Goal: Task Accomplishment & Management: Use online tool/utility

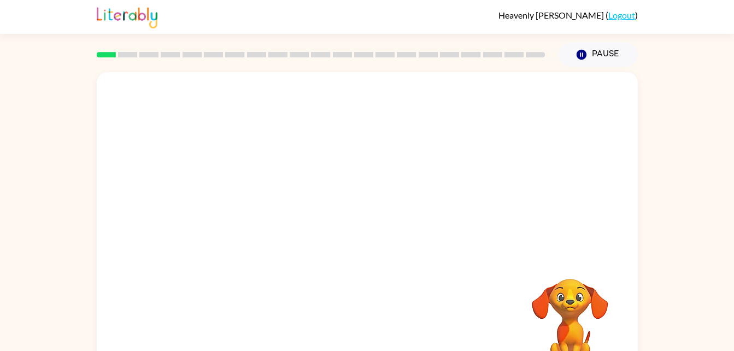
scroll to position [33, 0]
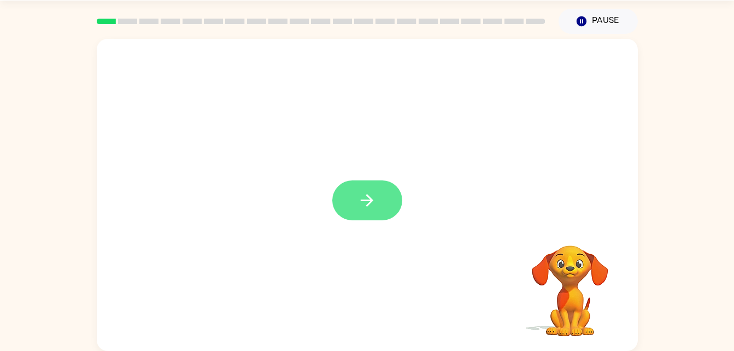
click at [357, 195] on button "button" at bounding box center [367, 200] width 70 height 40
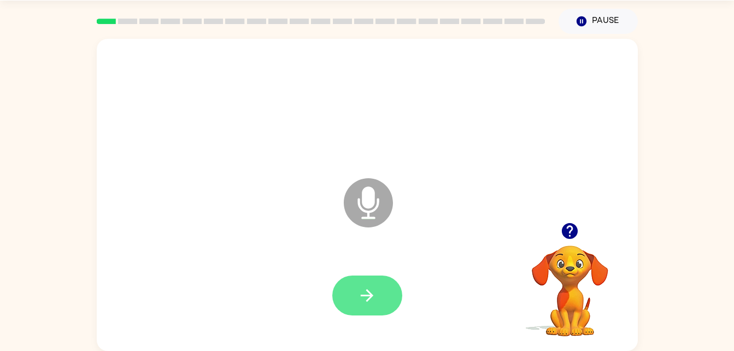
click at [383, 308] on button "button" at bounding box center [367, 296] width 70 height 40
click at [370, 303] on icon "button" at bounding box center [367, 295] width 19 height 19
click at [380, 277] on button "button" at bounding box center [367, 296] width 70 height 40
click at [379, 297] on button "button" at bounding box center [367, 296] width 70 height 40
click at [380, 289] on button "button" at bounding box center [367, 296] width 70 height 40
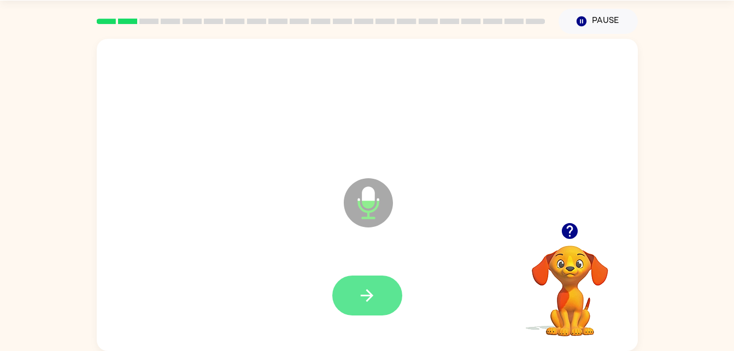
click at [384, 277] on button "button" at bounding box center [367, 296] width 70 height 40
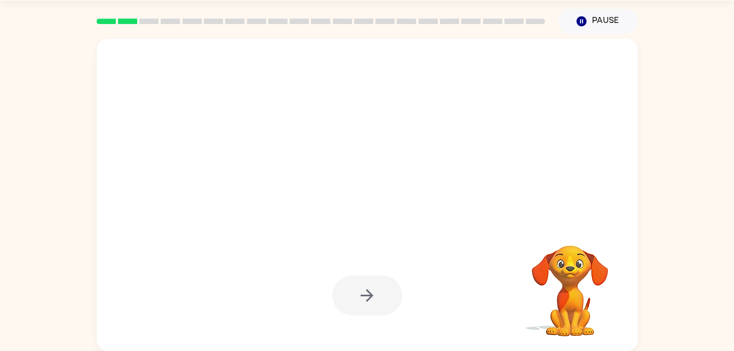
click at [384, 304] on div at bounding box center [367, 296] width 70 height 40
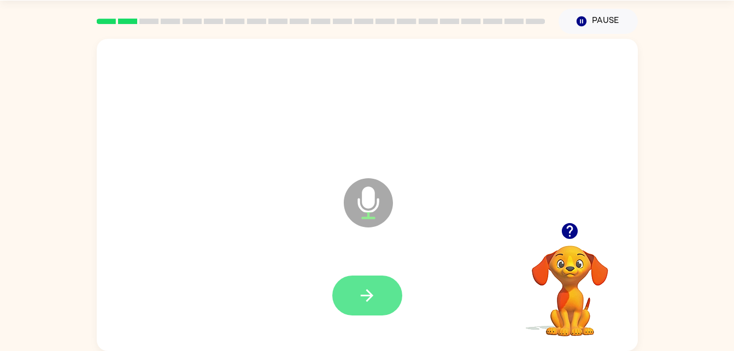
click at [393, 303] on button "button" at bounding box center [367, 296] width 70 height 40
click at [379, 294] on button "button" at bounding box center [367, 296] width 70 height 40
click at [376, 277] on button "button" at bounding box center [367, 296] width 70 height 40
click at [368, 306] on button "button" at bounding box center [367, 296] width 70 height 40
click at [364, 286] on icon "button" at bounding box center [367, 295] width 19 height 19
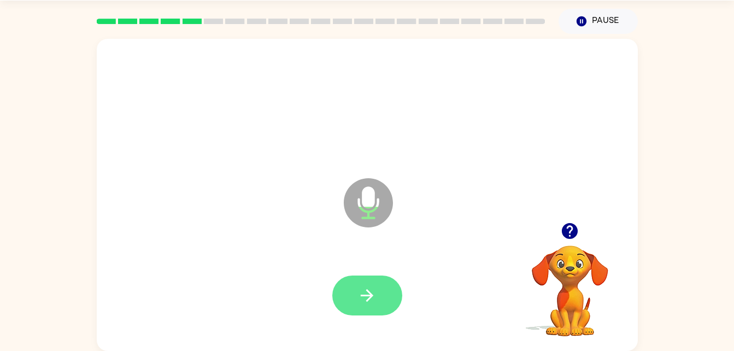
click at [381, 301] on button "button" at bounding box center [367, 296] width 70 height 40
click at [378, 283] on button "button" at bounding box center [367, 296] width 70 height 40
click at [375, 298] on icon "button" at bounding box center [367, 295] width 19 height 19
click at [371, 307] on button "button" at bounding box center [367, 296] width 70 height 40
click at [374, 301] on icon "button" at bounding box center [367, 295] width 19 height 19
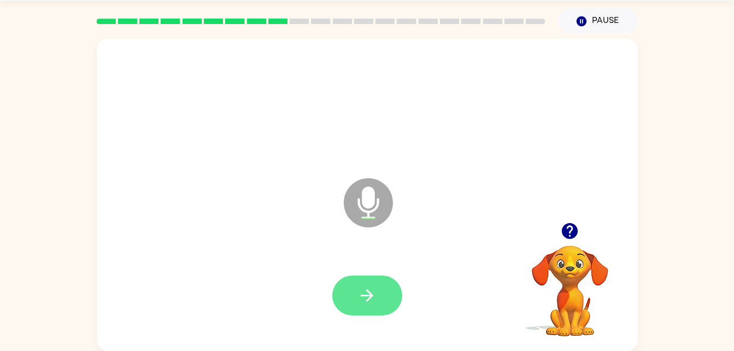
click at [397, 295] on button "button" at bounding box center [367, 296] width 70 height 40
click at [382, 282] on button "button" at bounding box center [367, 296] width 70 height 40
click at [372, 312] on button "button" at bounding box center [367, 296] width 70 height 40
click at [387, 294] on button "button" at bounding box center [367, 296] width 70 height 40
click at [378, 298] on button "button" at bounding box center [367, 296] width 70 height 40
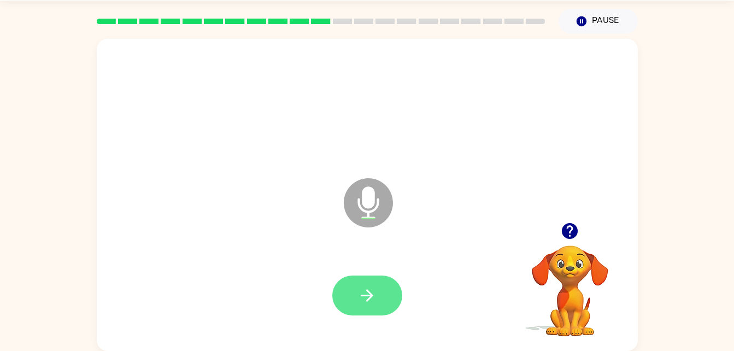
click at [375, 309] on button "button" at bounding box center [367, 296] width 70 height 40
click at [372, 286] on icon "button" at bounding box center [367, 295] width 19 height 19
click at [374, 290] on icon "button" at bounding box center [367, 295] width 19 height 19
click at [366, 304] on icon "button" at bounding box center [367, 295] width 19 height 19
click at [372, 300] on icon "button" at bounding box center [367, 295] width 19 height 19
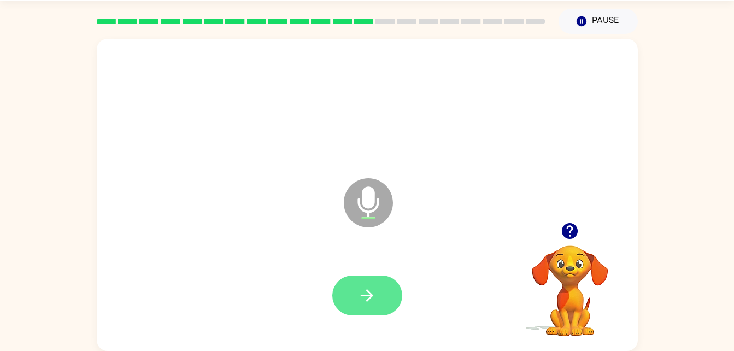
click at [384, 292] on button "button" at bounding box center [367, 296] width 70 height 40
click at [390, 296] on button "button" at bounding box center [367, 296] width 70 height 40
click at [379, 295] on button "button" at bounding box center [367, 296] width 70 height 40
click at [384, 276] on button "button" at bounding box center [367, 296] width 70 height 40
click at [370, 315] on button "button" at bounding box center [367, 296] width 70 height 40
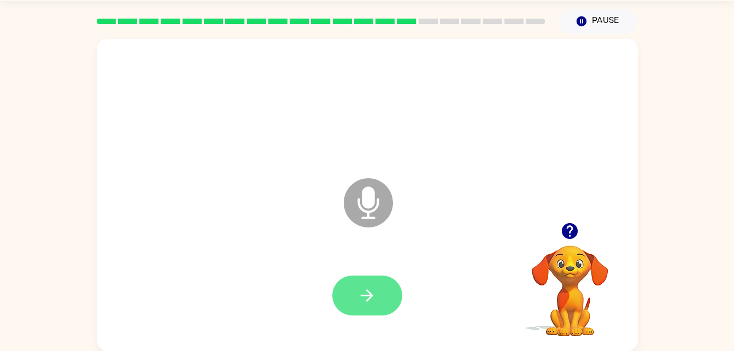
click at [385, 308] on button "button" at bounding box center [367, 296] width 70 height 40
click at [395, 296] on button "button" at bounding box center [367, 296] width 70 height 40
click at [385, 306] on button "button" at bounding box center [367, 296] width 70 height 40
click at [377, 292] on button "button" at bounding box center [367, 296] width 70 height 40
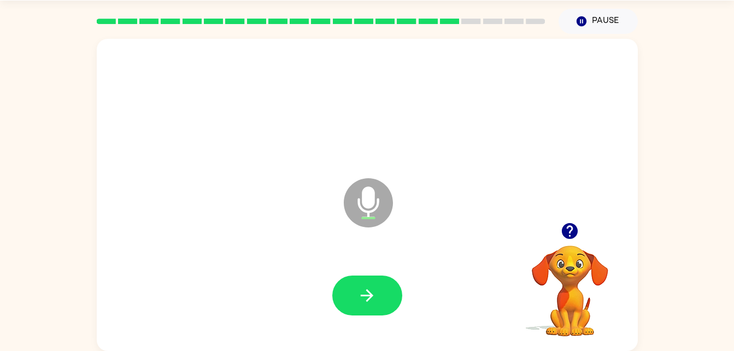
click at [402, 313] on div at bounding box center [367, 296] width 70 height 40
click at [350, 295] on button "button" at bounding box center [367, 296] width 70 height 40
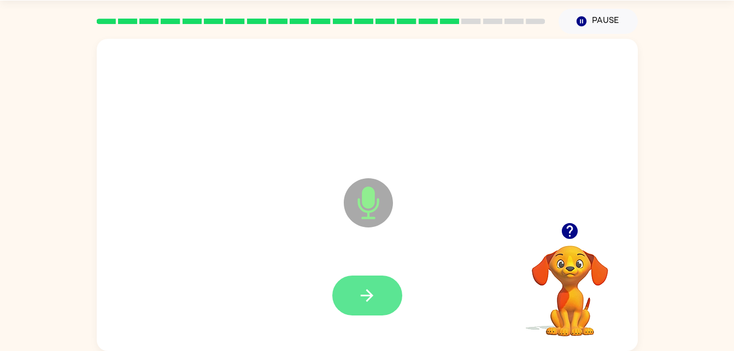
click at [390, 284] on button "button" at bounding box center [367, 296] width 70 height 40
click at [368, 302] on icon "button" at bounding box center [367, 295] width 19 height 19
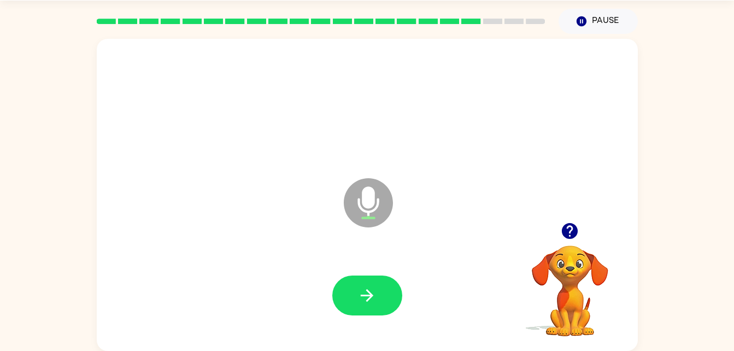
click at [575, 226] on icon "button" at bounding box center [570, 231] width 16 height 16
click at [388, 286] on button "button" at bounding box center [367, 296] width 70 height 40
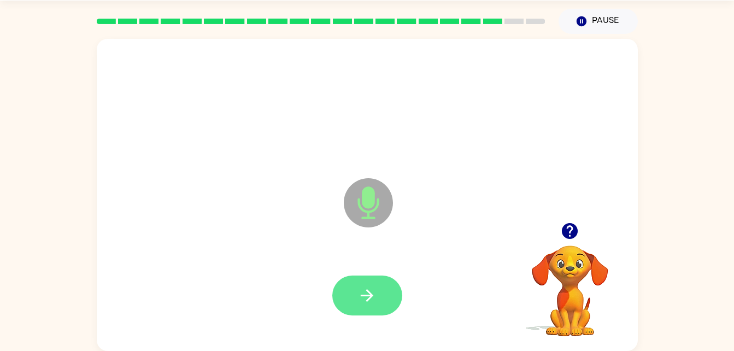
click at [387, 302] on button "button" at bounding box center [367, 296] width 70 height 40
click at [565, 237] on icon "button" at bounding box center [570, 231] width 16 height 16
click at [385, 292] on button "button" at bounding box center [367, 296] width 70 height 40
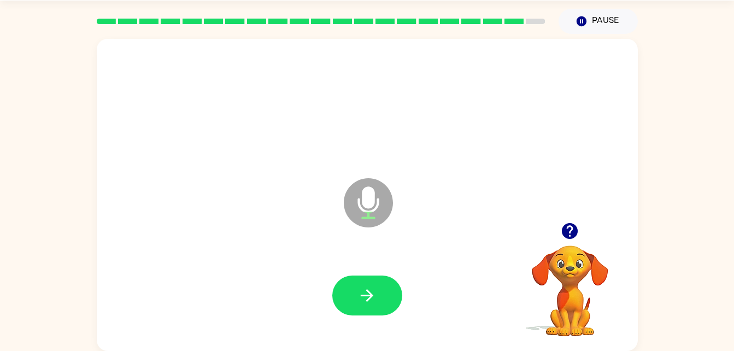
scroll to position [0, 0]
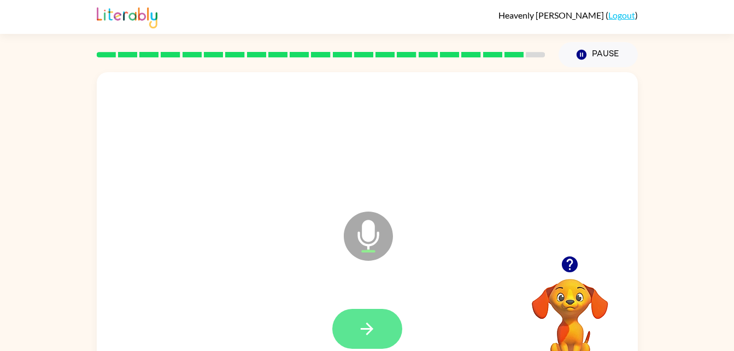
click at [395, 319] on button "button" at bounding box center [367, 329] width 70 height 40
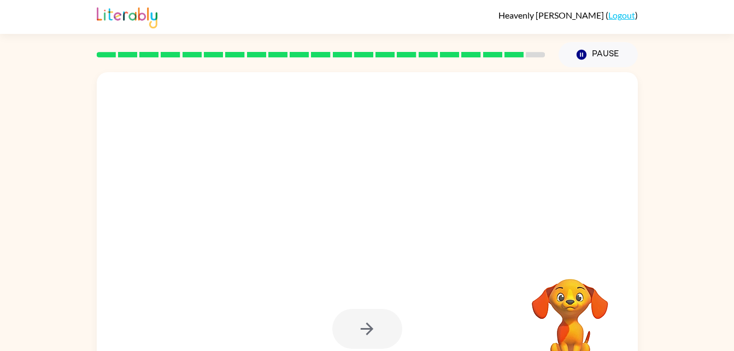
scroll to position [33, 0]
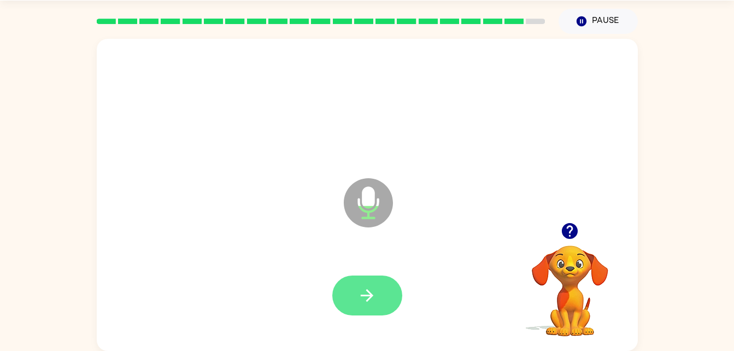
click at [386, 298] on button "button" at bounding box center [367, 296] width 70 height 40
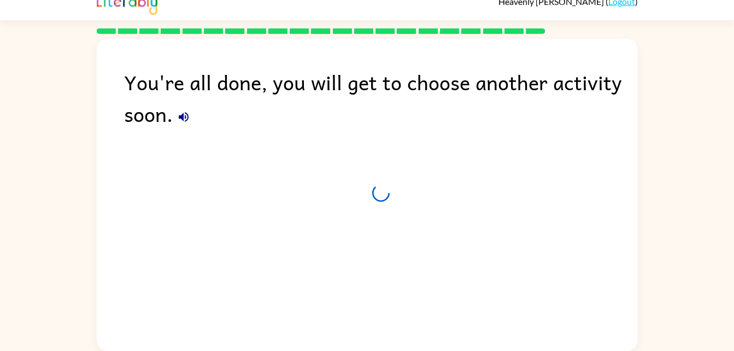
scroll to position [14, 0]
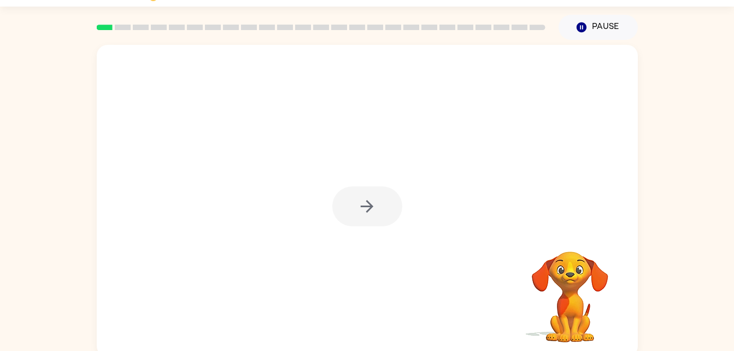
scroll to position [33, 0]
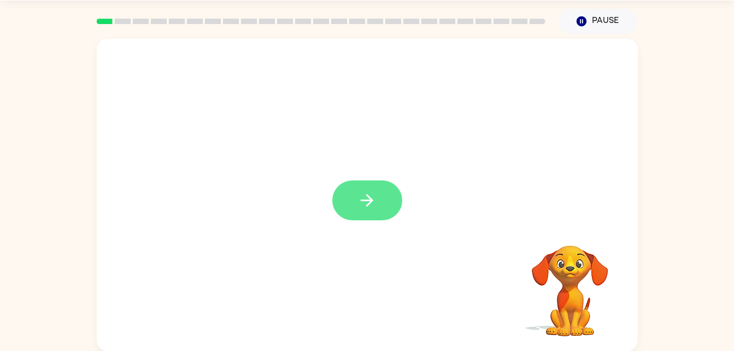
click at [386, 218] on button "button" at bounding box center [367, 200] width 70 height 40
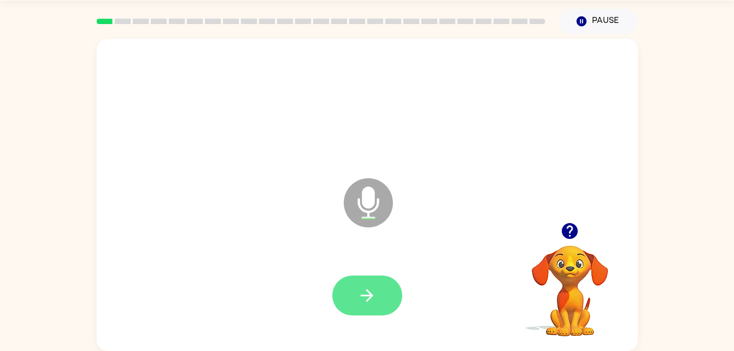
click at [378, 300] on button "button" at bounding box center [367, 296] width 70 height 40
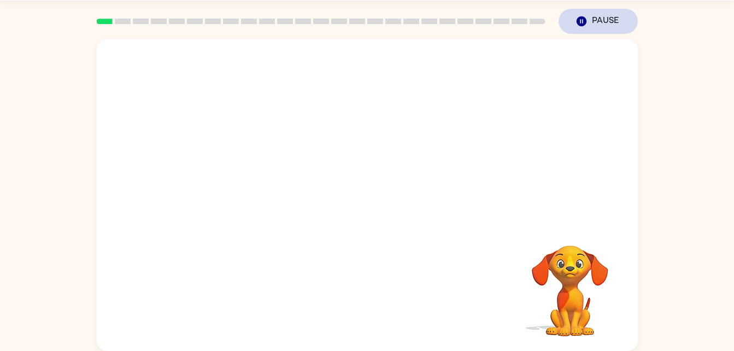
click at [583, 17] on icon "button" at bounding box center [581, 21] width 10 height 10
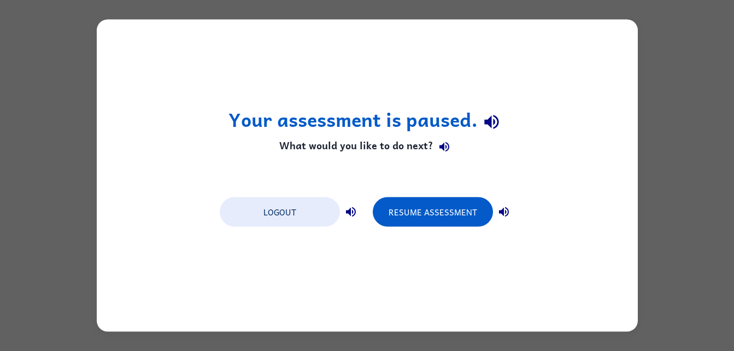
scroll to position [0, 0]
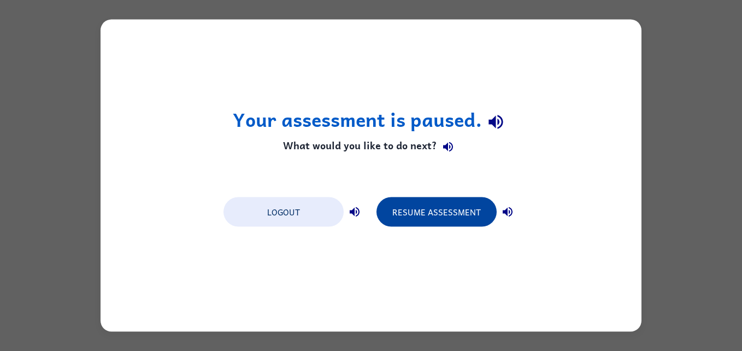
click at [452, 221] on button "Resume Assessment" at bounding box center [437, 212] width 120 height 30
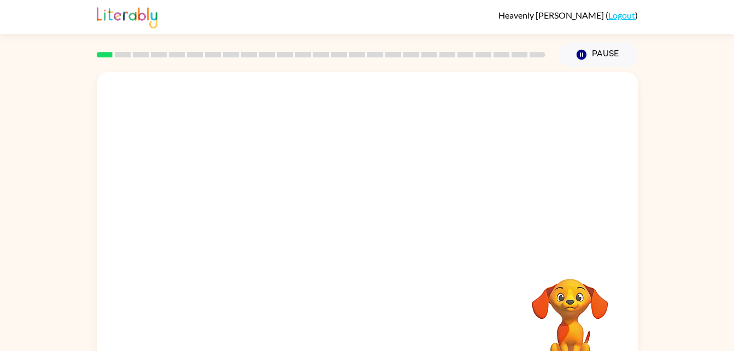
scroll to position [33, 0]
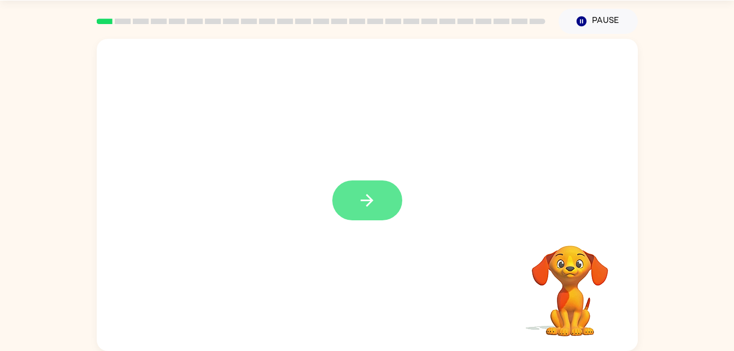
click at [385, 207] on button "button" at bounding box center [367, 200] width 70 height 40
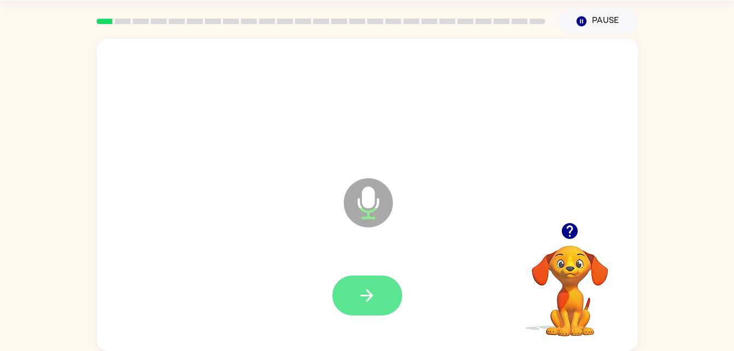
click at [380, 311] on button "button" at bounding box center [367, 296] width 70 height 40
click at [380, 303] on button "button" at bounding box center [367, 296] width 70 height 40
click at [390, 305] on button "button" at bounding box center [367, 296] width 70 height 40
click at [375, 285] on button "button" at bounding box center [367, 296] width 70 height 40
click at [384, 300] on button "button" at bounding box center [367, 296] width 70 height 40
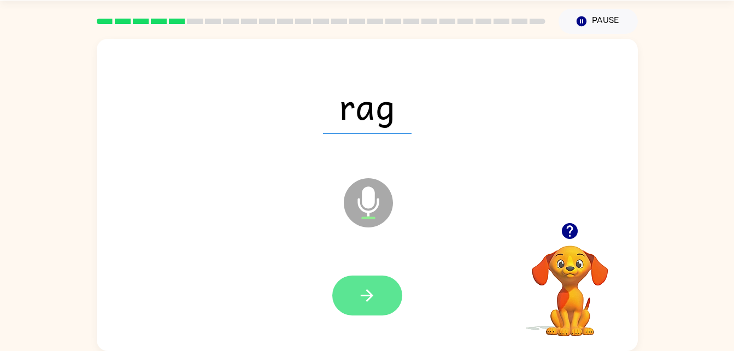
click at [400, 293] on button "button" at bounding box center [367, 296] width 70 height 40
click at [378, 290] on button "button" at bounding box center [367, 296] width 70 height 40
click at [375, 309] on button "button" at bounding box center [367, 296] width 70 height 40
click at [384, 297] on button "button" at bounding box center [367, 296] width 70 height 40
click at [387, 292] on button "button" at bounding box center [367, 296] width 70 height 40
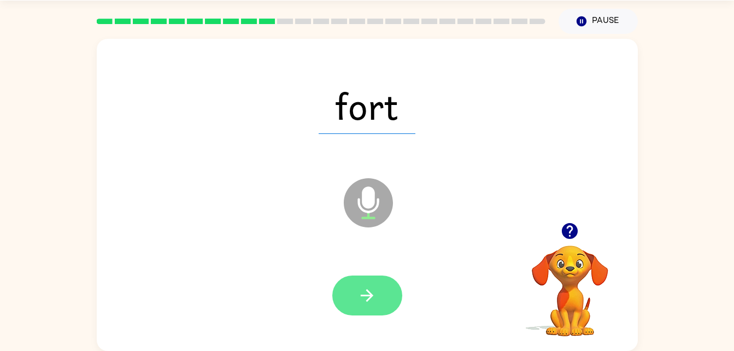
click at [366, 301] on icon "button" at bounding box center [367, 295] width 13 height 13
click at [368, 301] on icon "button" at bounding box center [367, 295] width 19 height 19
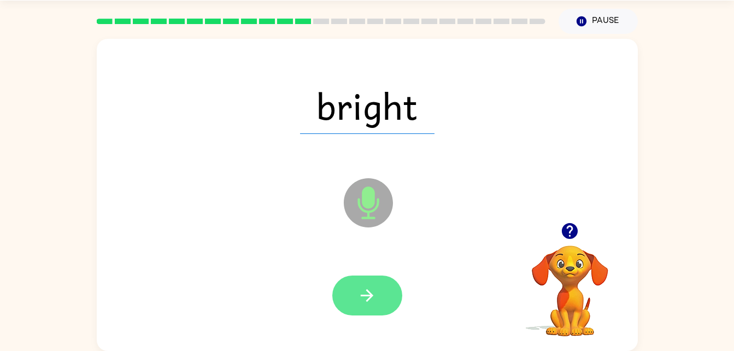
click at [374, 313] on button "button" at bounding box center [367, 296] width 70 height 40
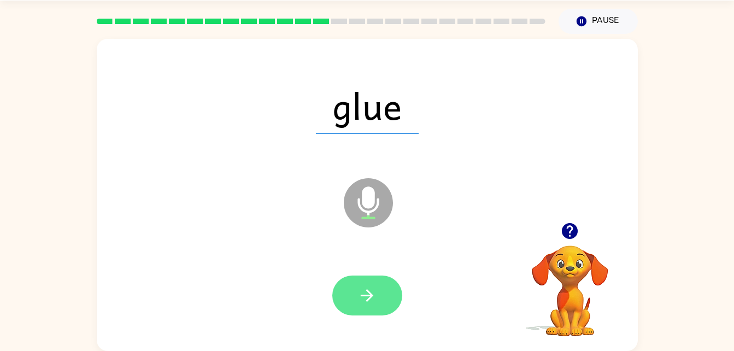
click at [384, 295] on button "button" at bounding box center [367, 296] width 70 height 40
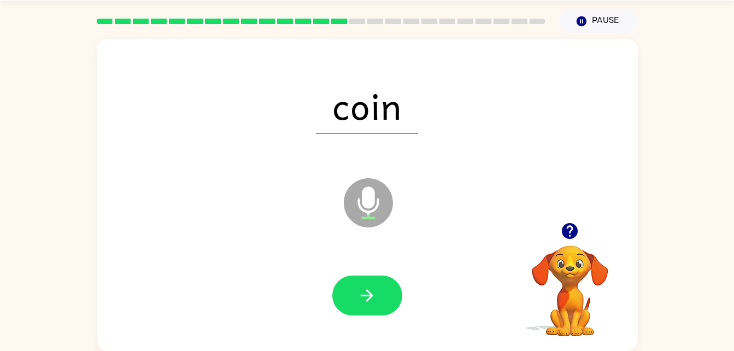
click at [358, 324] on div at bounding box center [367, 296] width 519 height 90
click at [347, 292] on button "button" at bounding box center [367, 296] width 70 height 40
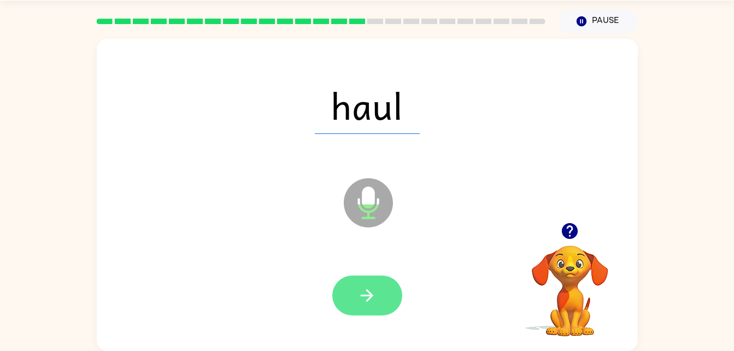
click at [378, 284] on button "button" at bounding box center [367, 296] width 70 height 40
click at [379, 285] on button "button" at bounding box center [367, 296] width 70 height 40
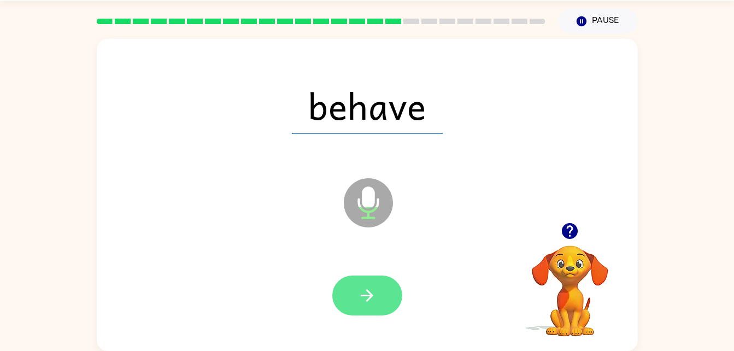
click at [374, 314] on button "button" at bounding box center [367, 296] width 70 height 40
click at [385, 294] on button "button" at bounding box center [367, 296] width 70 height 40
click at [386, 300] on button "button" at bounding box center [367, 296] width 70 height 40
click at [389, 283] on button "button" at bounding box center [367, 296] width 70 height 40
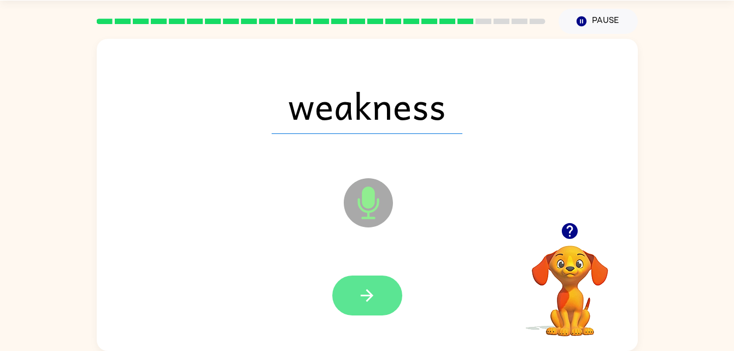
click at [379, 286] on button "button" at bounding box center [367, 296] width 70 height 40
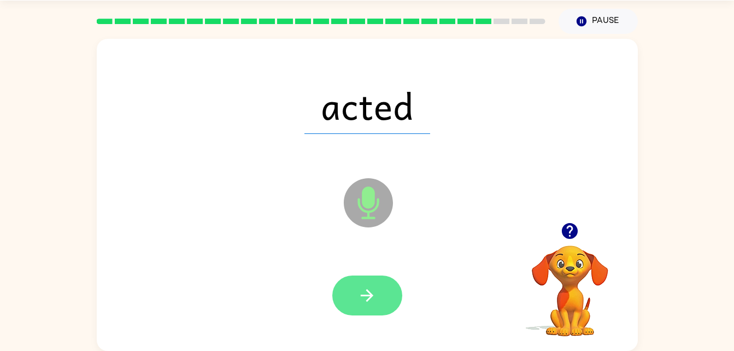
click at [386, 288] on button "button" at bounding box center [367, 296] width 70 height 40
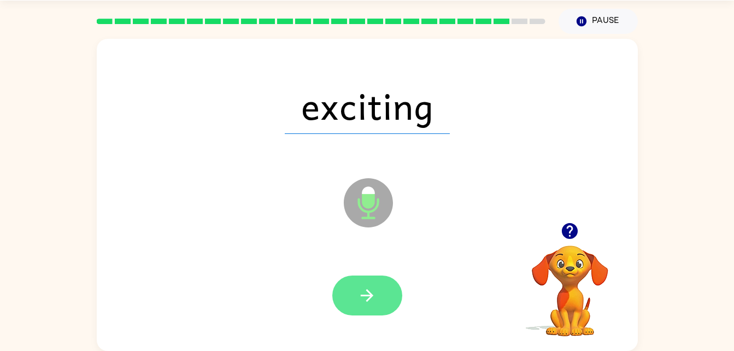
click at [386, 284] on button "button" at bounding box center [367, 296] width 70 height 40
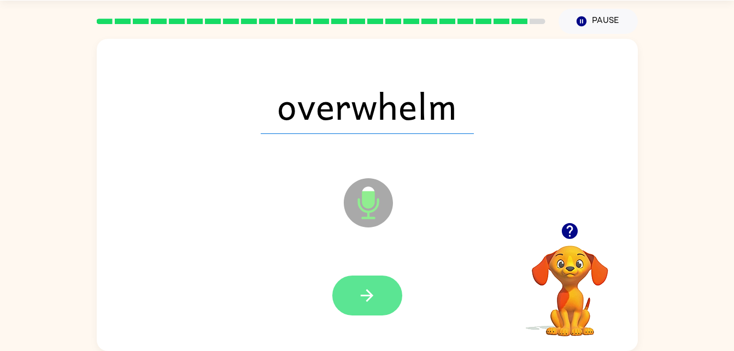
click at [394, 295] on button "button" at bounding box center [367, 296] width 70 height 40
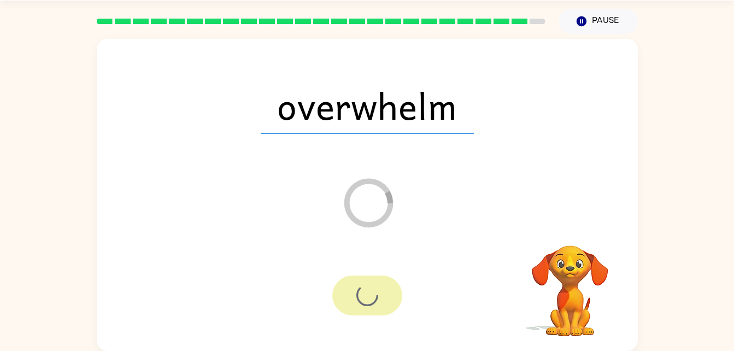
scroll to position [14, 0]
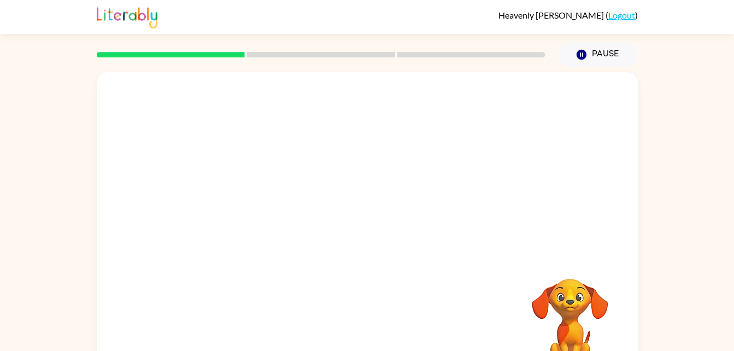
scroll to position [33, 0]
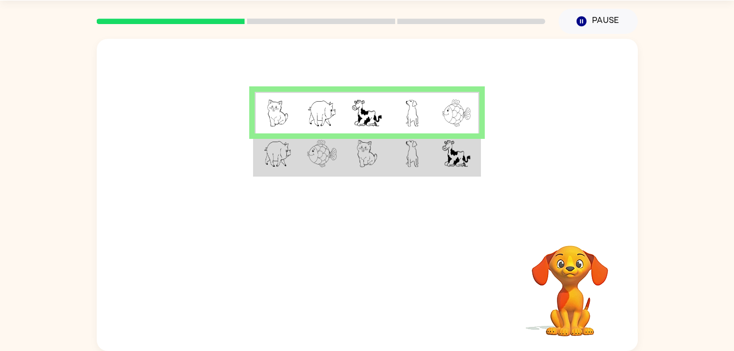
click at [441, 173] on td at bounding box center [457, 154] width 45 height 42
click at [462, 172] on td at bounding box center [457, 154] width 45 height 42
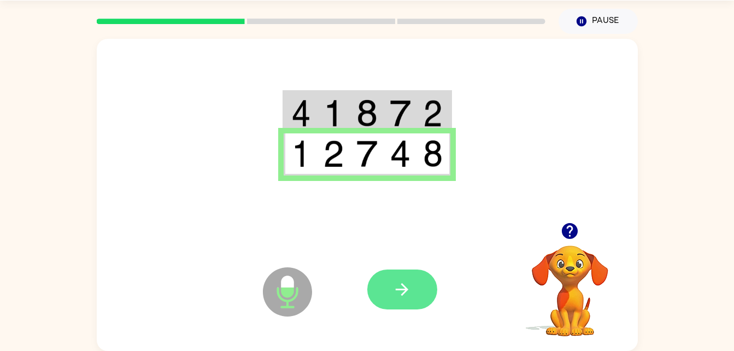
click at [407, 286] on icon "button" at bounding box center [402, 289] width 19 height 19
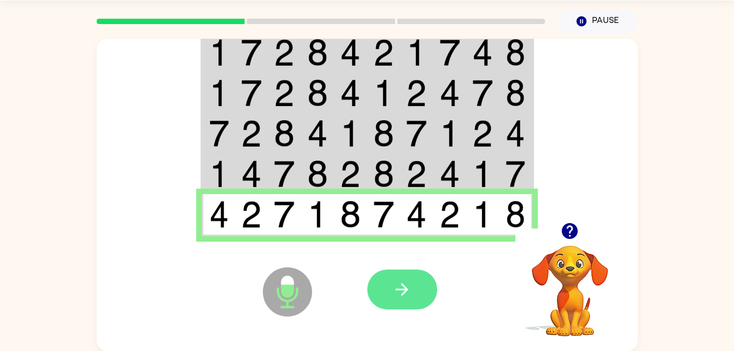
click at [411, 306] on button "button" at bounding box center [402, 290] width 70 height 40
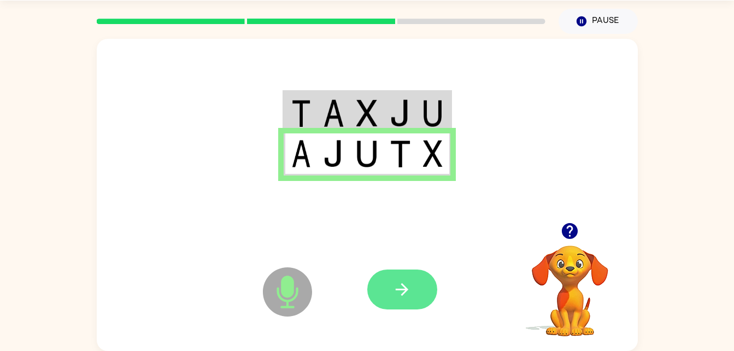
click at [433, 285] on button "button" at bounding box center [402, 290] width 70 height 40
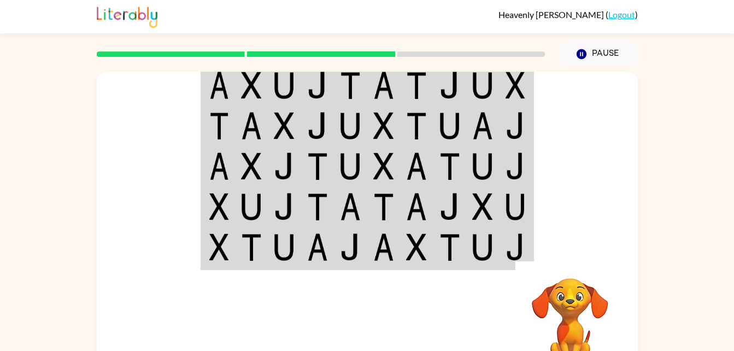
scroll to position [0, 0]
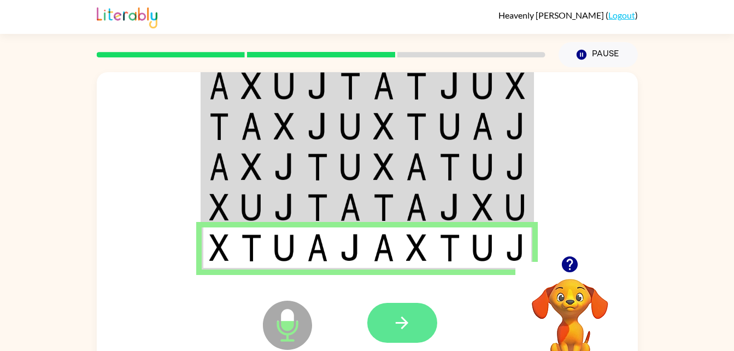
click at [402, 324] on icon "button" at bounding box center [402, 323] width 13 height 13
